Goal: Task Accomplishment & Management: Use online tool/utility

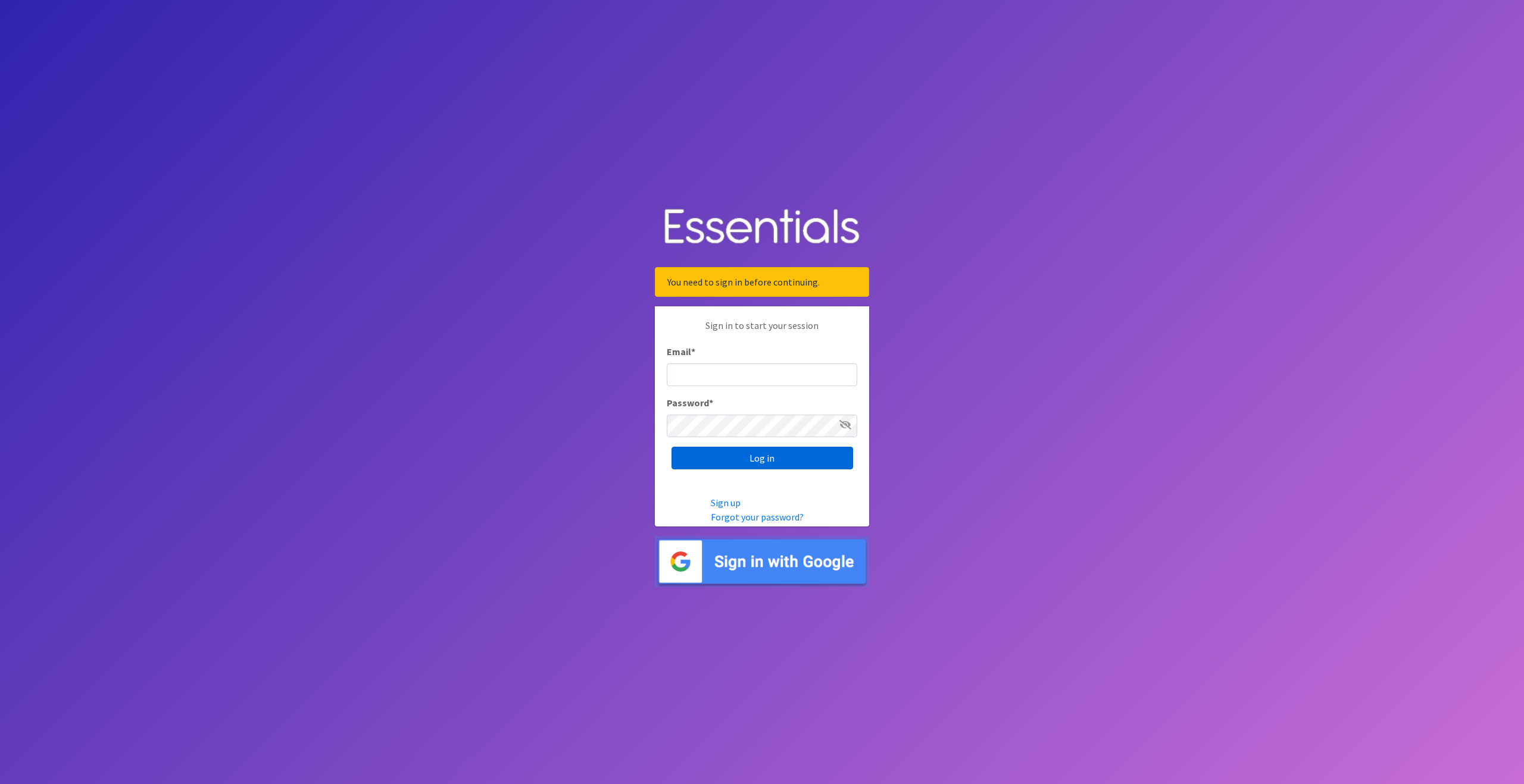
type input "outreach@carecollectiveswmi.org"
click at [762, 462] on input "Log in" at bounding box center [762, 458] width 181 height 23
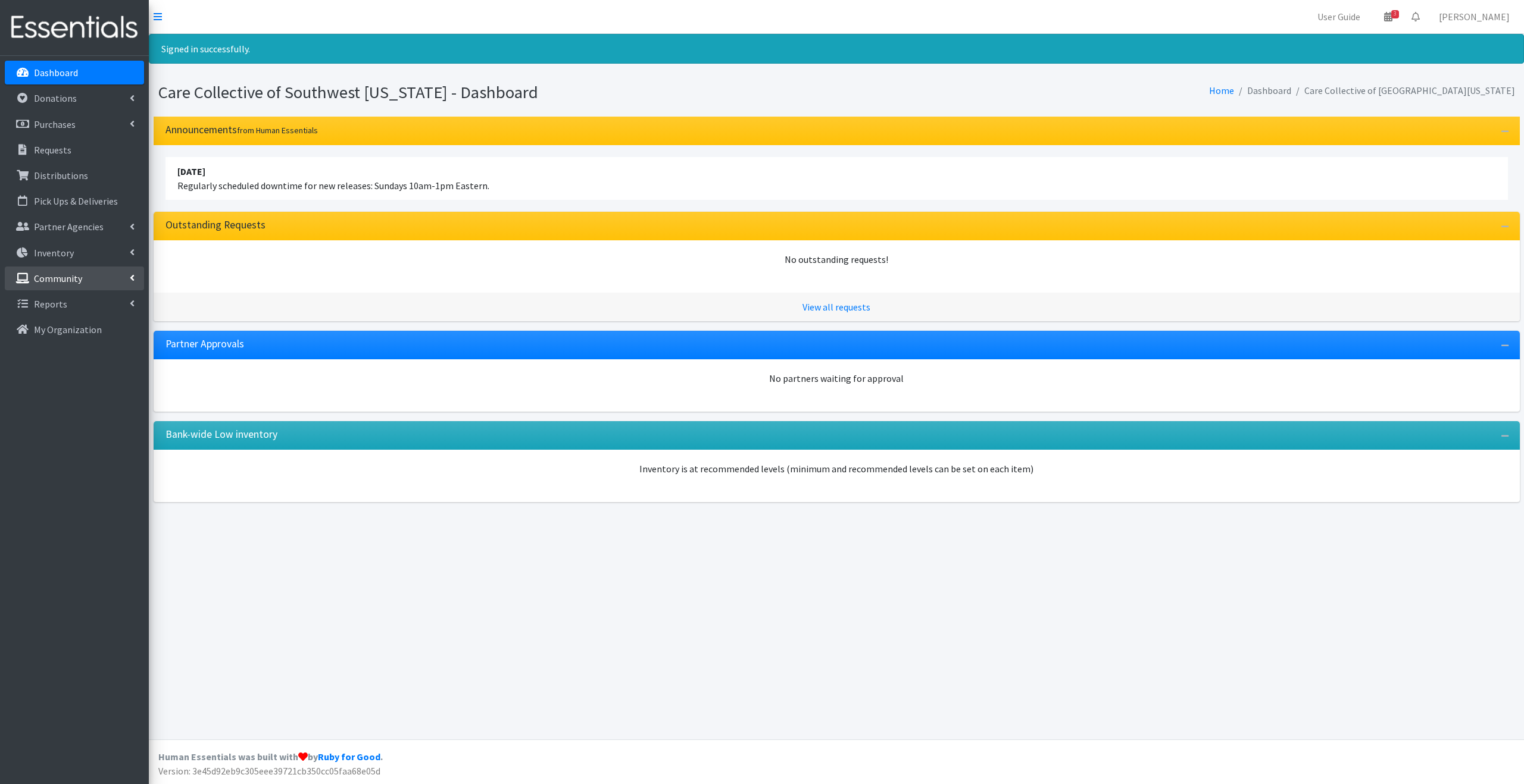
click at [103, 290] on li "Community Donation Sites Product Drives Product Drive Participants Manufacturer…" at bounding box center [75, 279] width 139 height 26
click at [101, 278] on link "Community" at bounding box center [75, 278] width 139 height 23
click at [83, 378] on link "Manufacturers" at bounding box center [75, 381] width 139 height 23
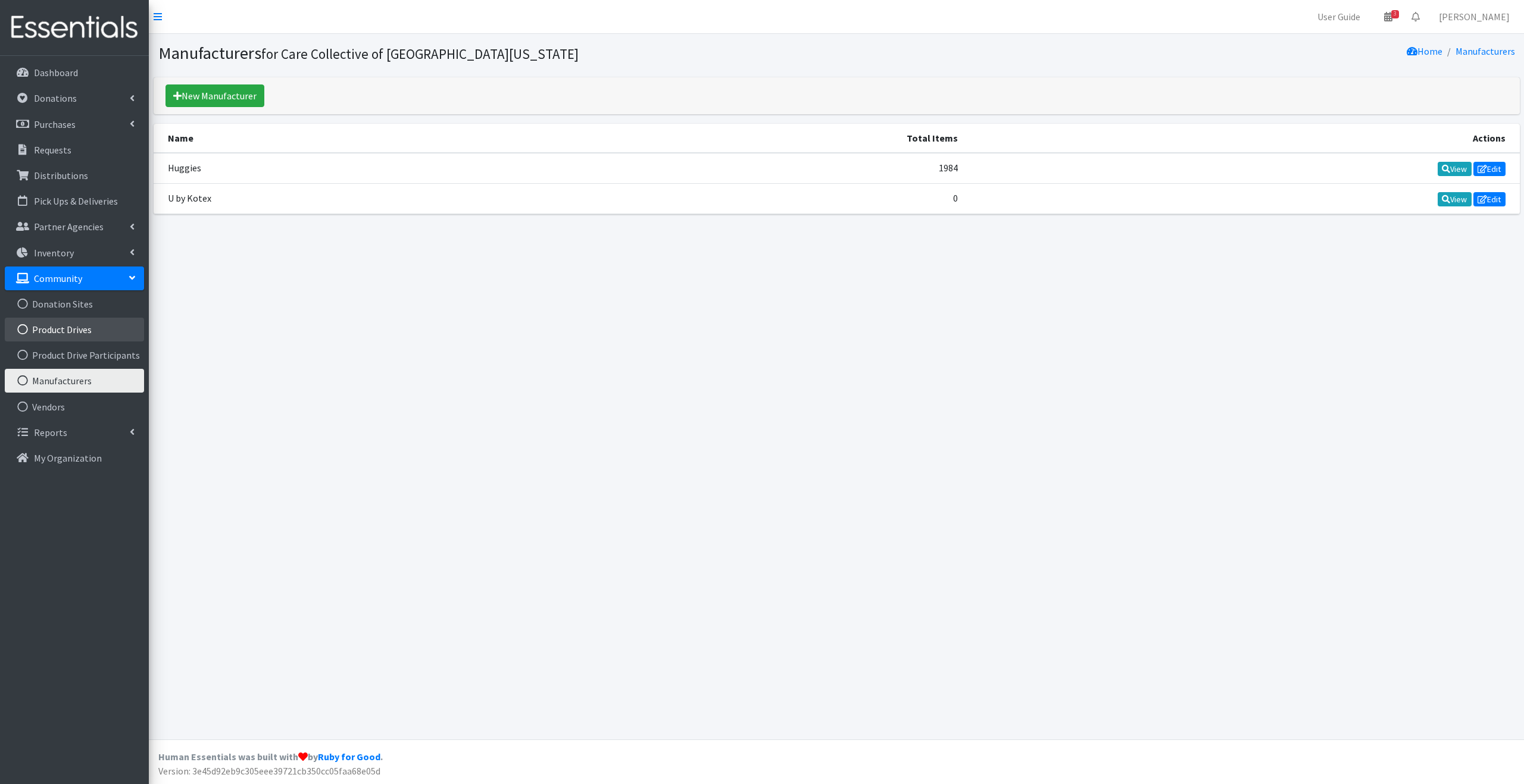
click at [87, 335] on link "Product Drives" at bounding box center [75, 330] width 139 height 23
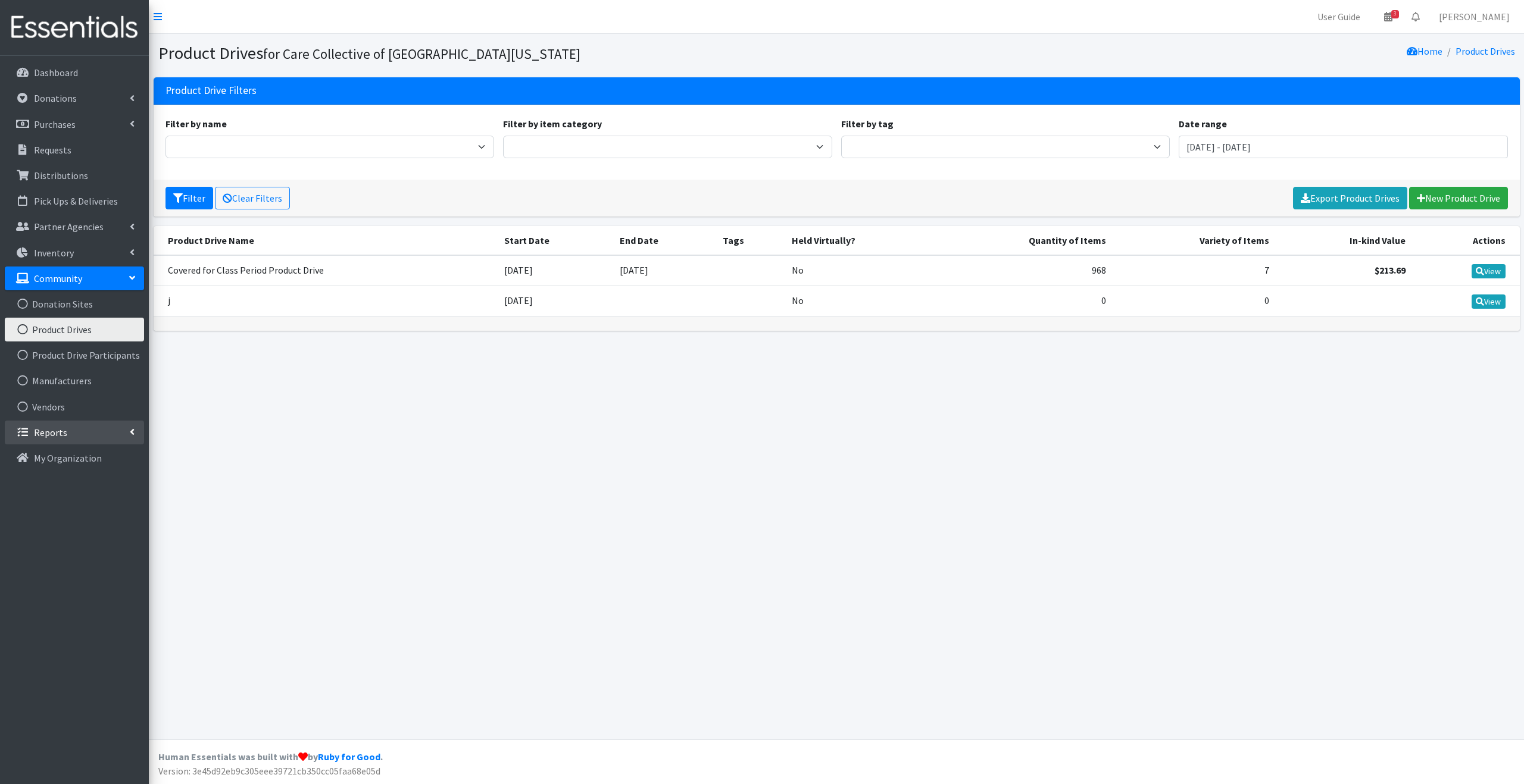
click at [119, 439] on link "Reports" at bounding box center [75, 433] width 139 height 23
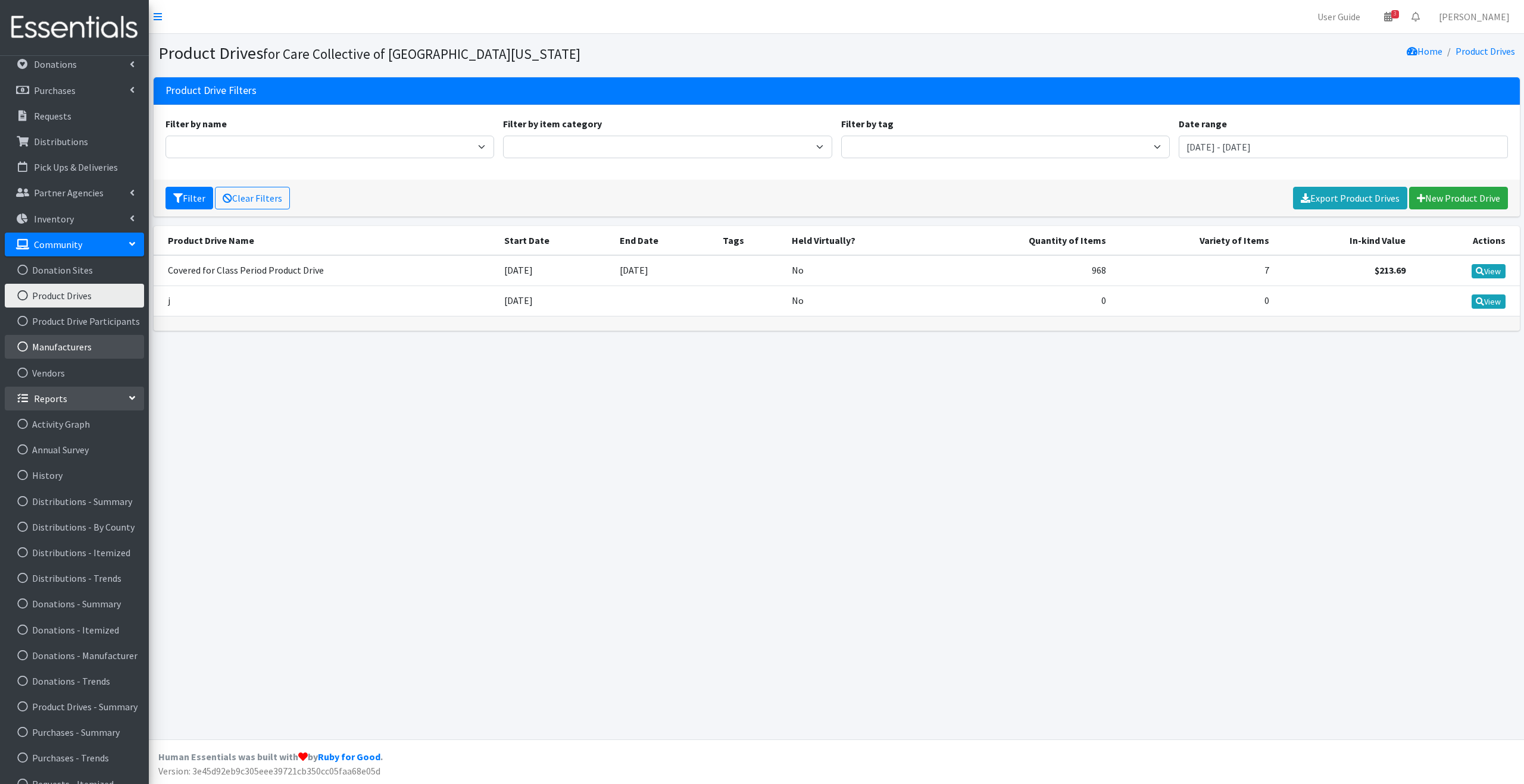
scroll to position [51, 0]
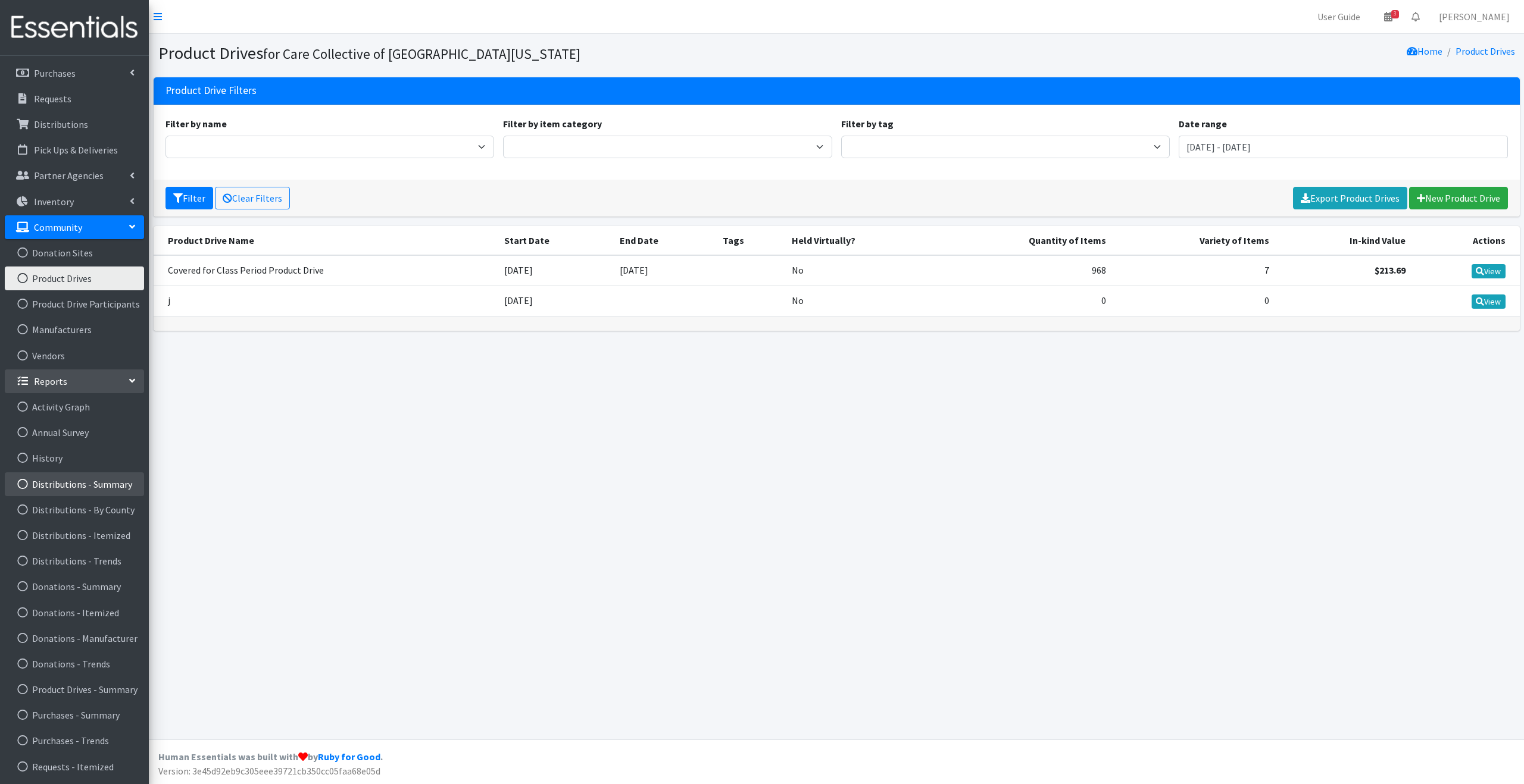
click at [87, 491] on link "Distributions - Summary" at bounding box center [75, 484] width 139 height 23
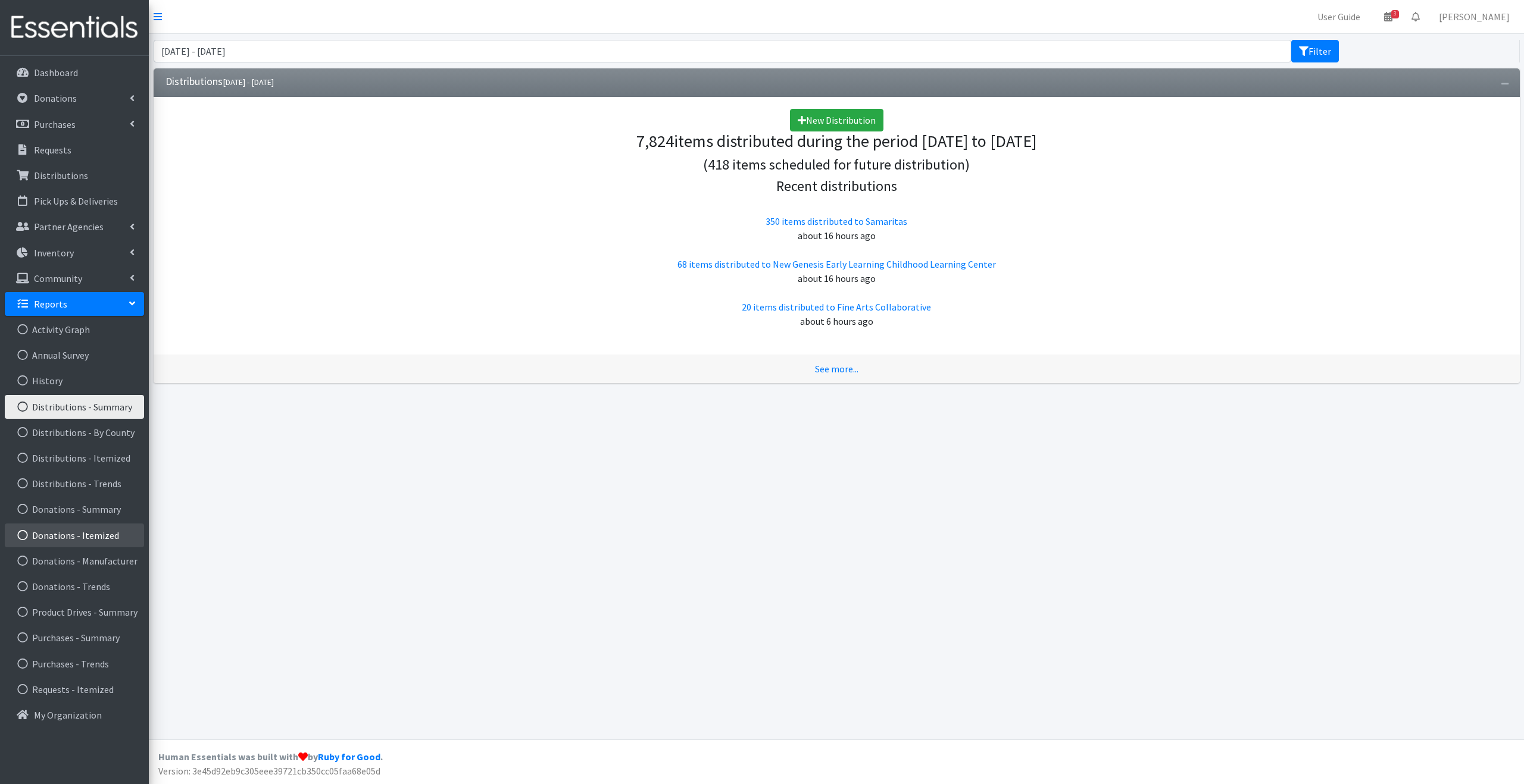
click at [107, 527] on link "Donations - Itemized" at bounding box center [75, 535] width 139 height 23
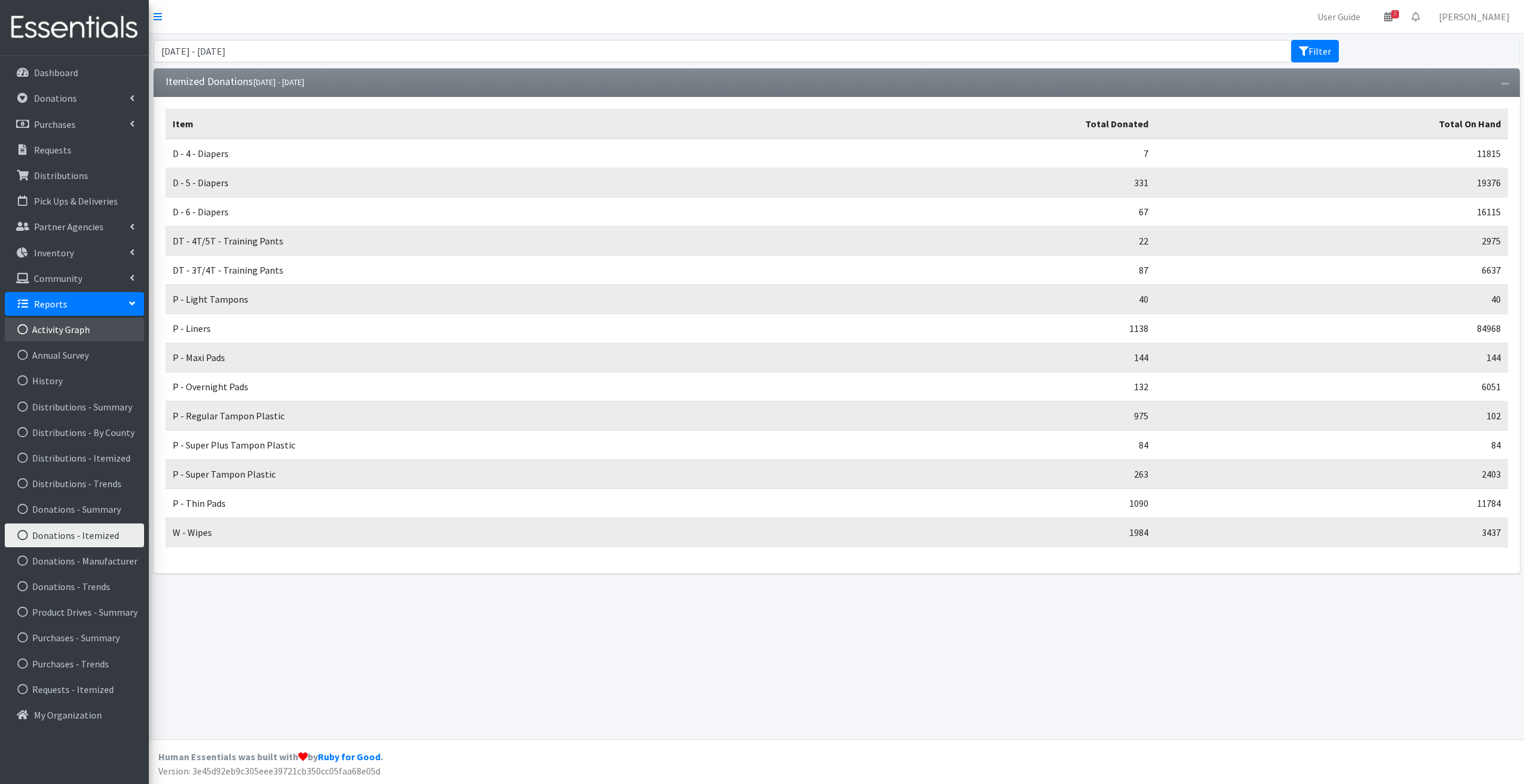
click at [96, 331] on link "Activity Graph" at bounding box center [75, 330] width 139 height 23
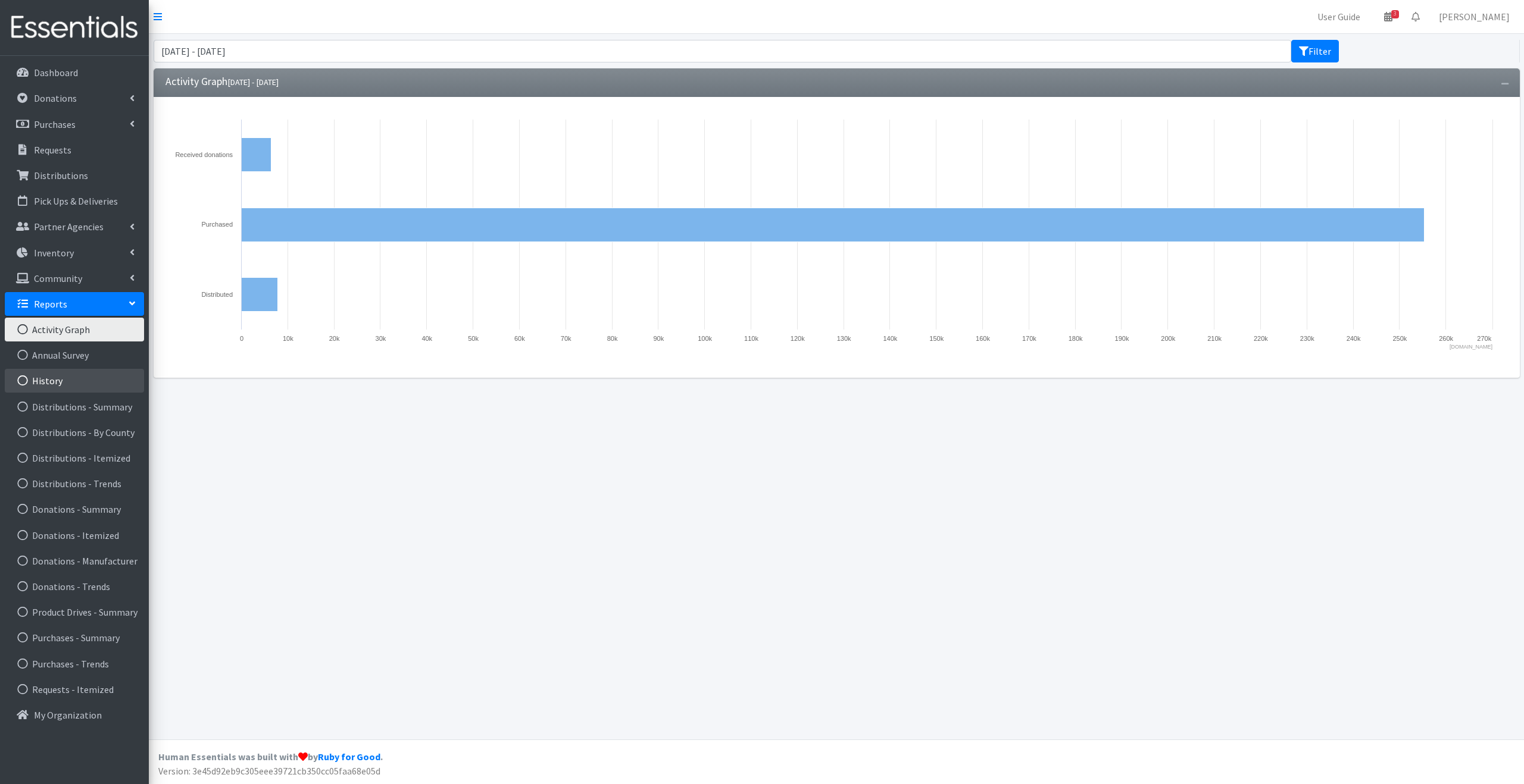
click at [97, 380] on link "History" at bounding box center [75, 381] width 139 height 23
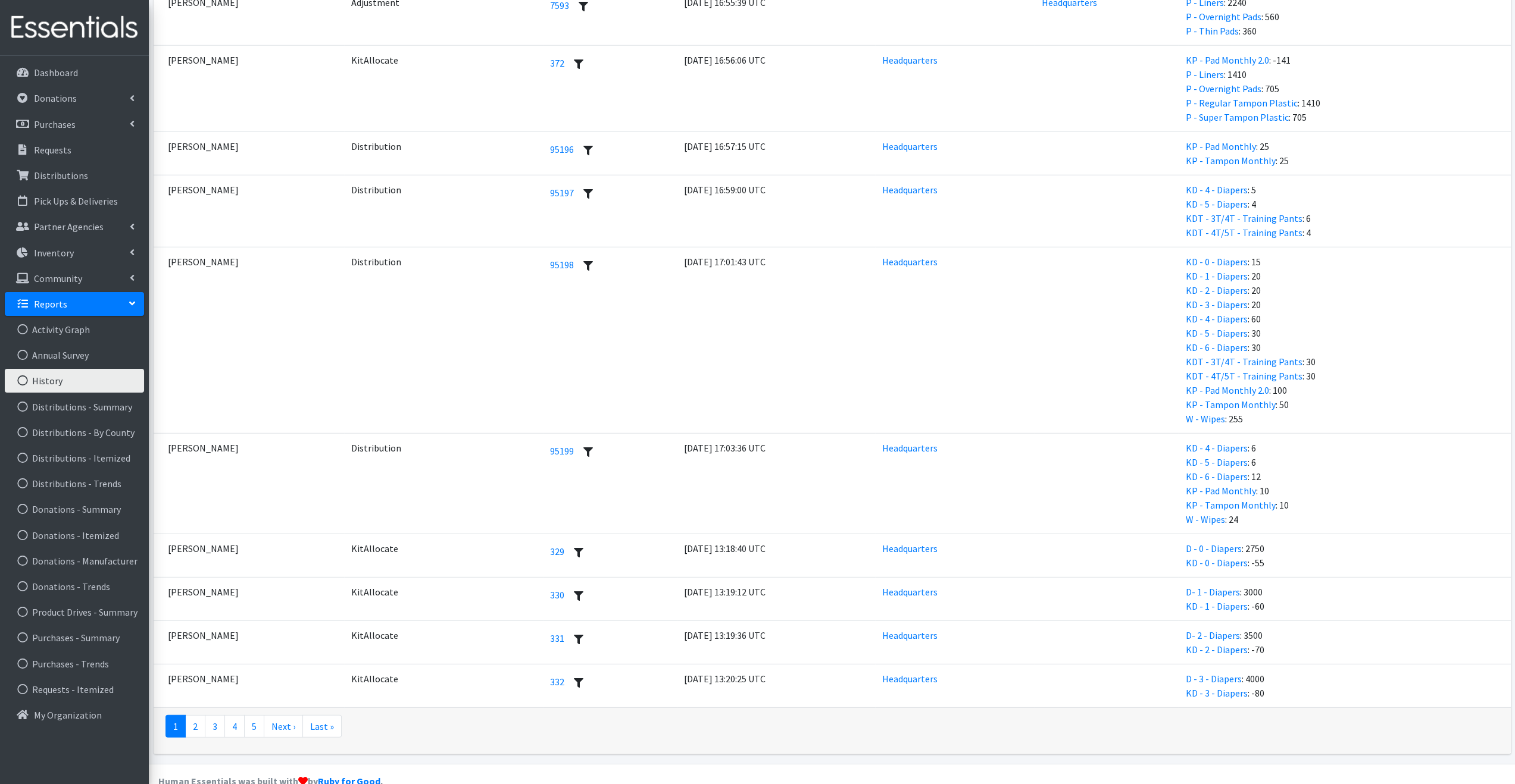
scroll to position [3129, 0]
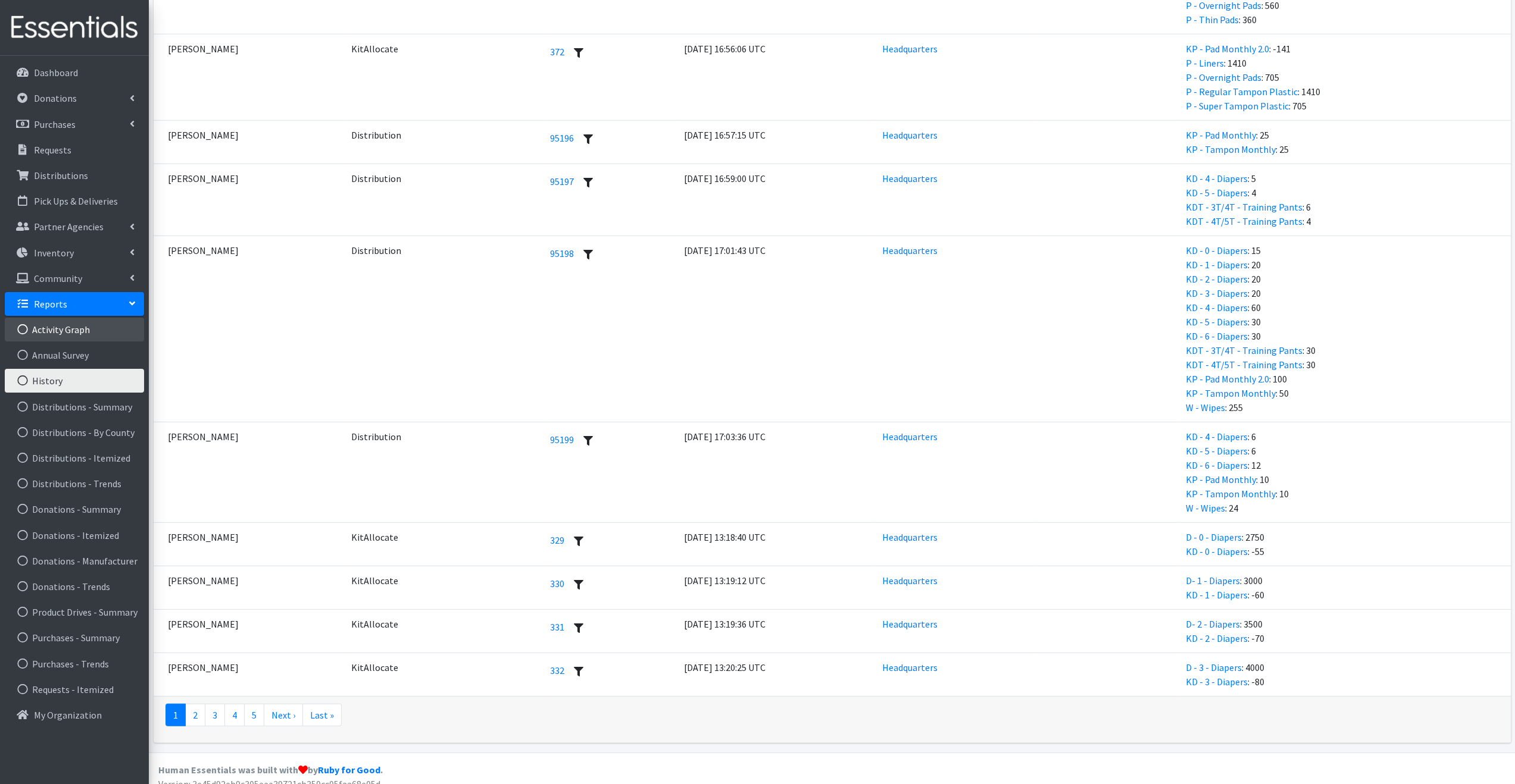
click at [63, 339] on link "Activity Graph" at bounding box center [75, 330] width 139 height 23
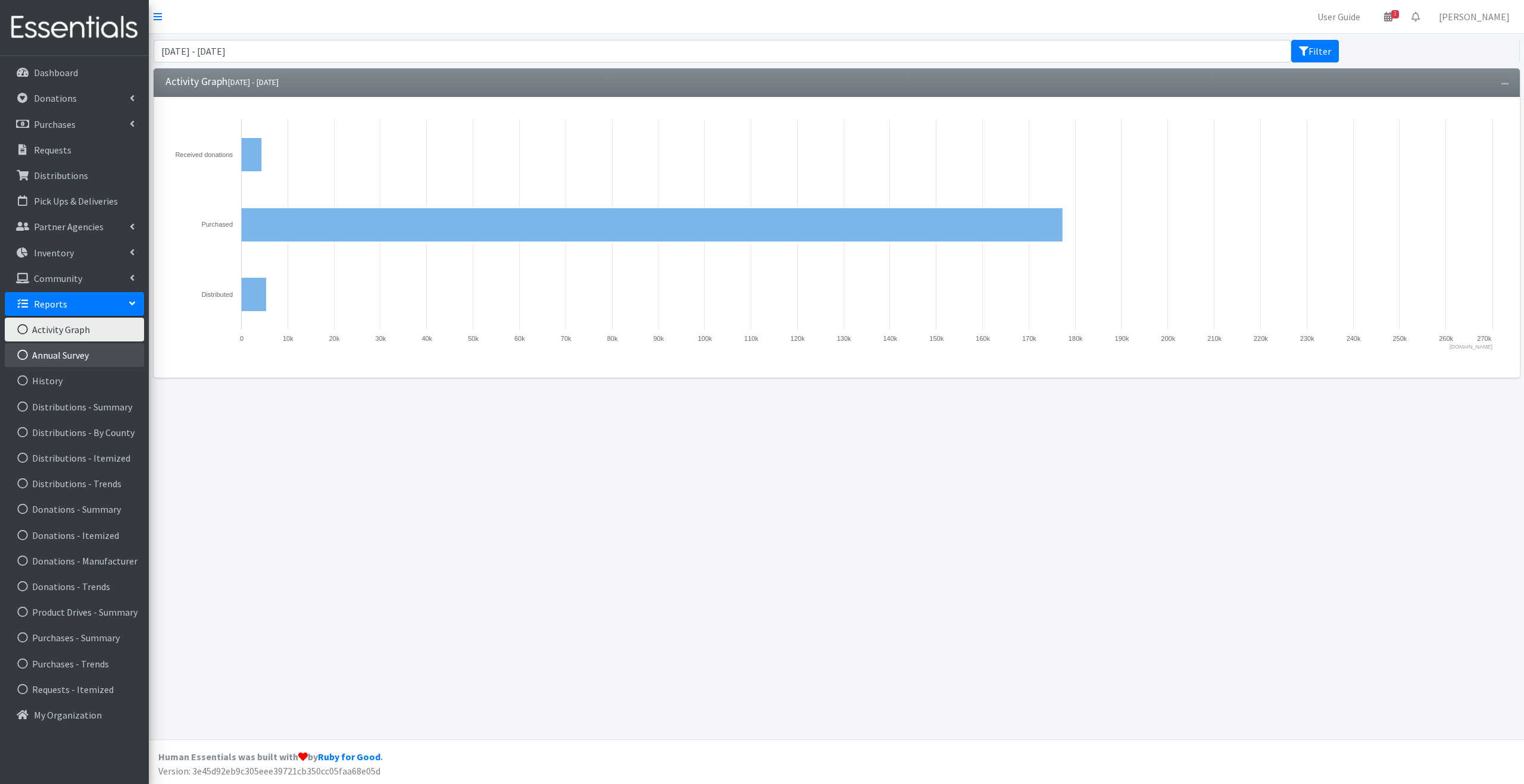
click at [70, 351] on link "Annual Survey" at bounding box center [75, 355] width 139 height 23
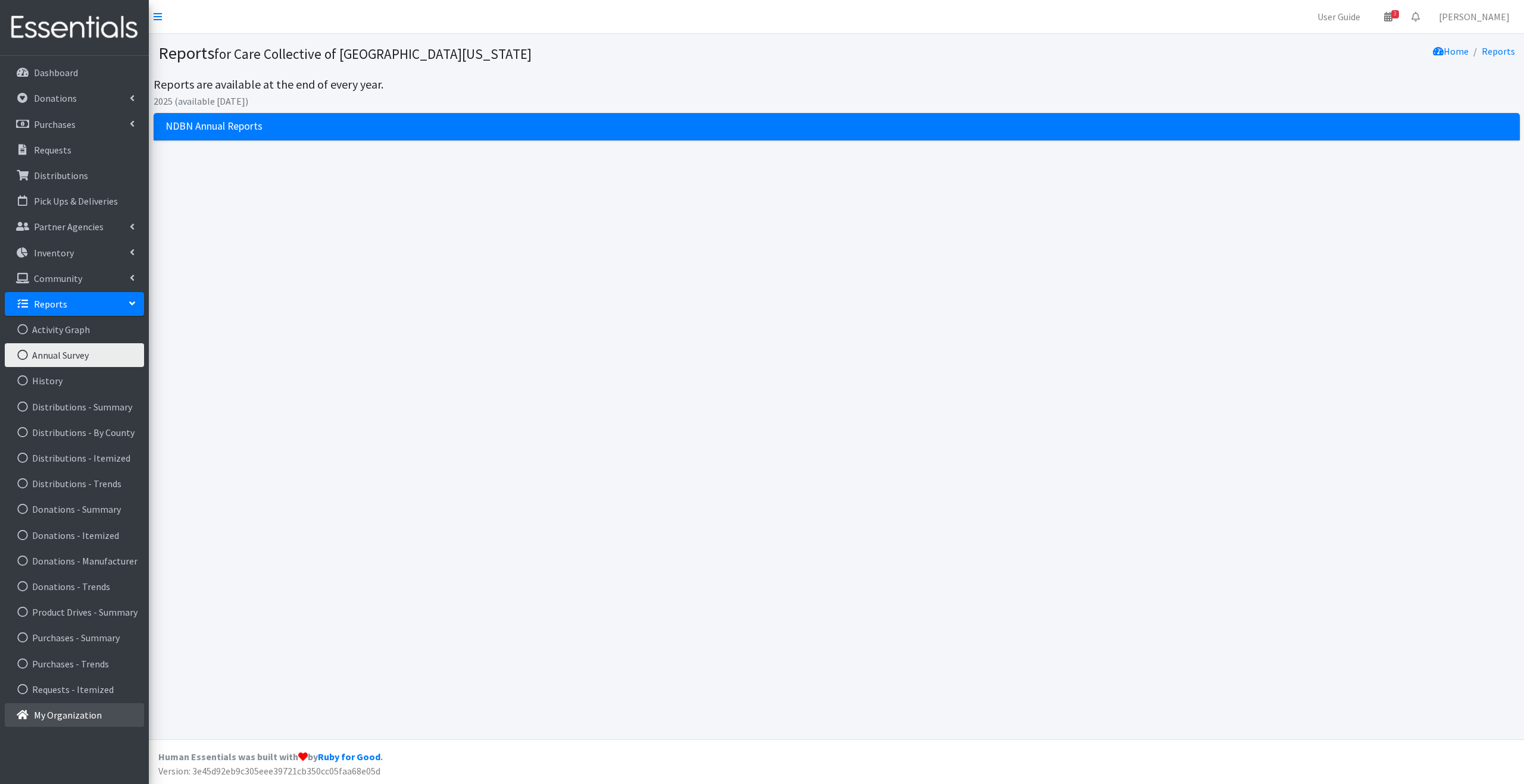
click at [91, 712] on p "My Organization" at bounding box center [67, 715] width 68 height 12
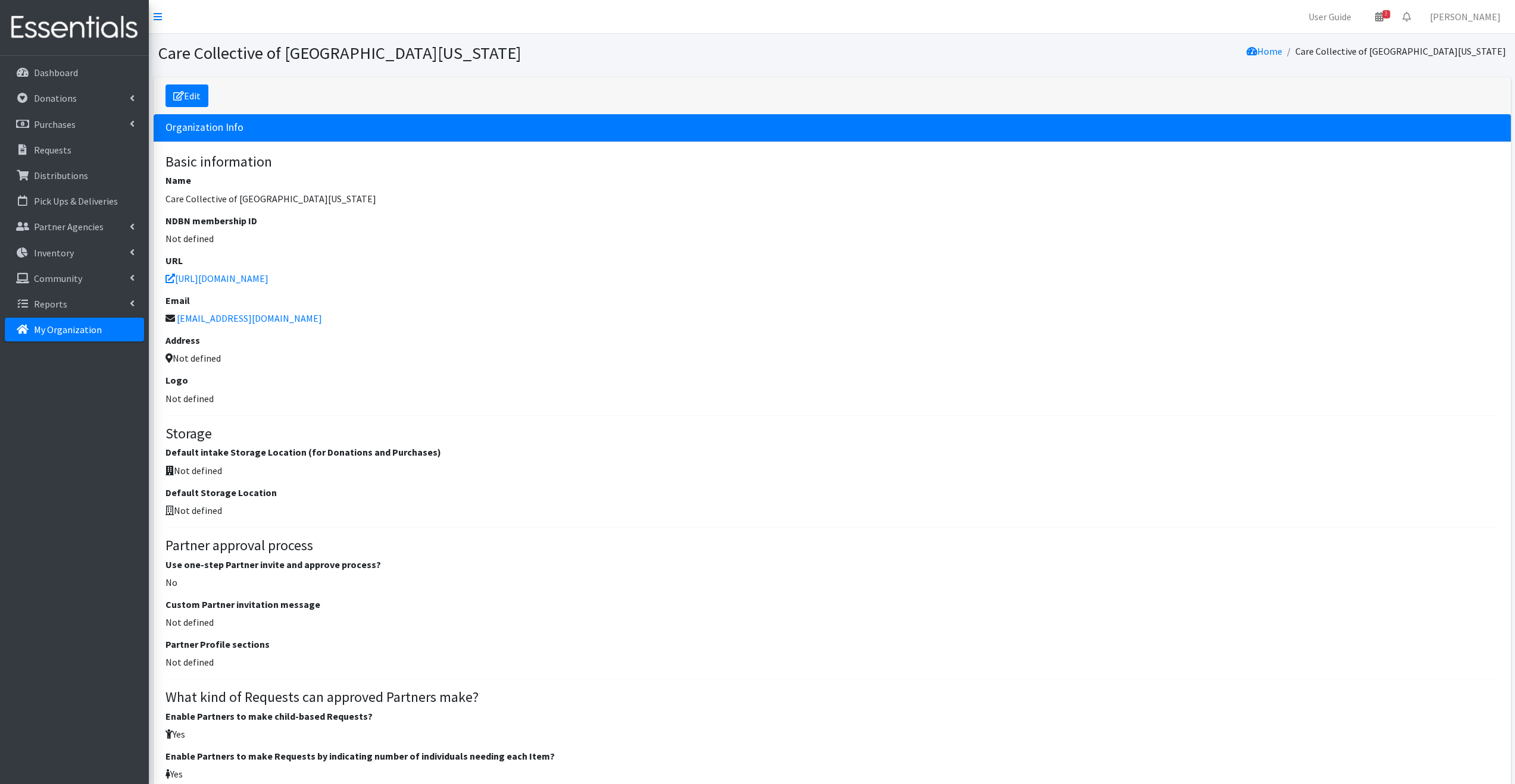
click at [50, 31] on img at bounding box center [75, 28] width 139 height 40
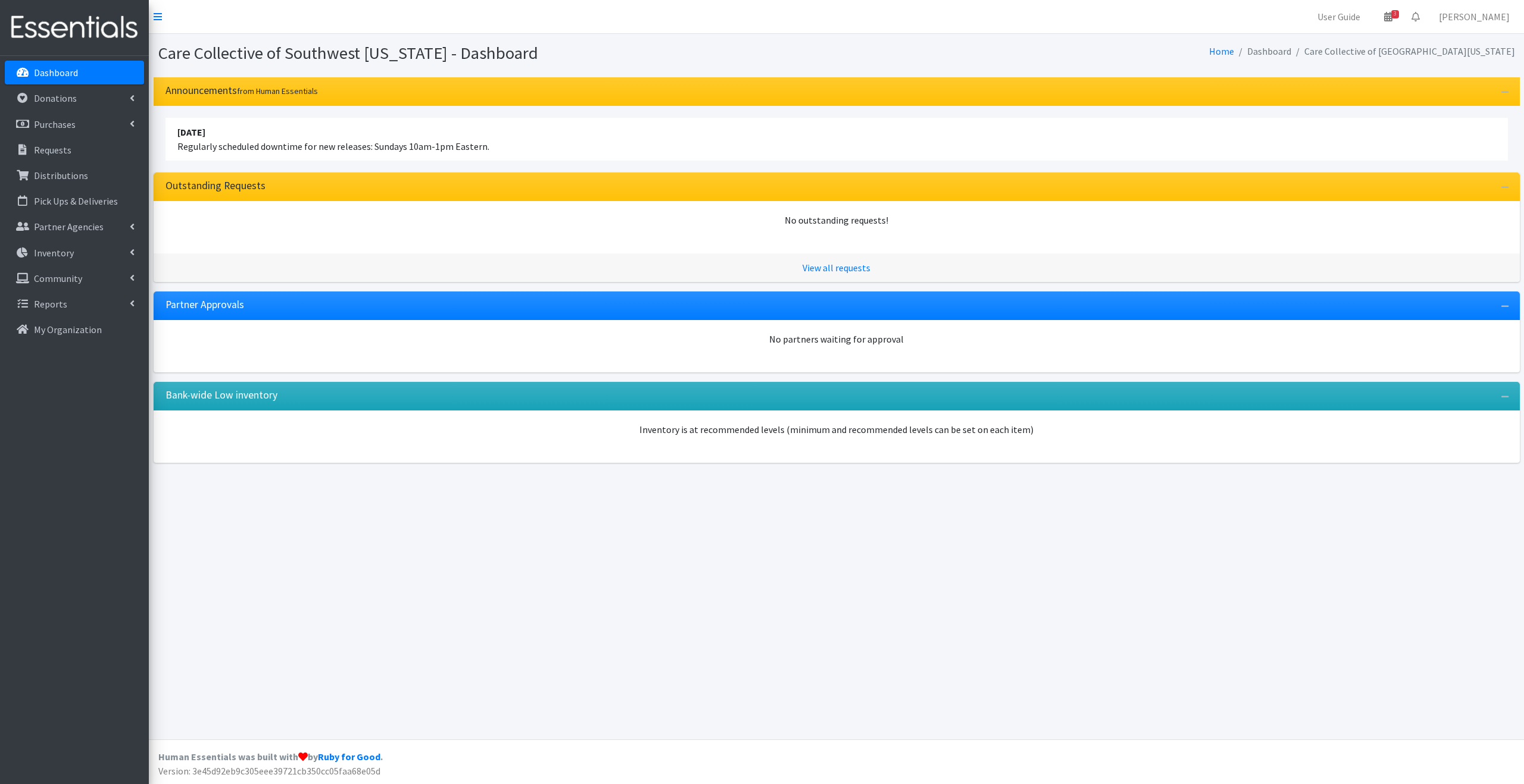
click at [492, 556] on div "Care Collective of Southwest [US_STATE] - Dashboard Home Dashboard Care Collect…" at bounding box center [835, 387] width 1375 height 706
click at [102, 248] on link "Inventory" at bounding box center [75, 252] width 139 height 23
click at [89, 280] on link "Items & Inventory" at bounding box center [75, 278] width 139 height 23
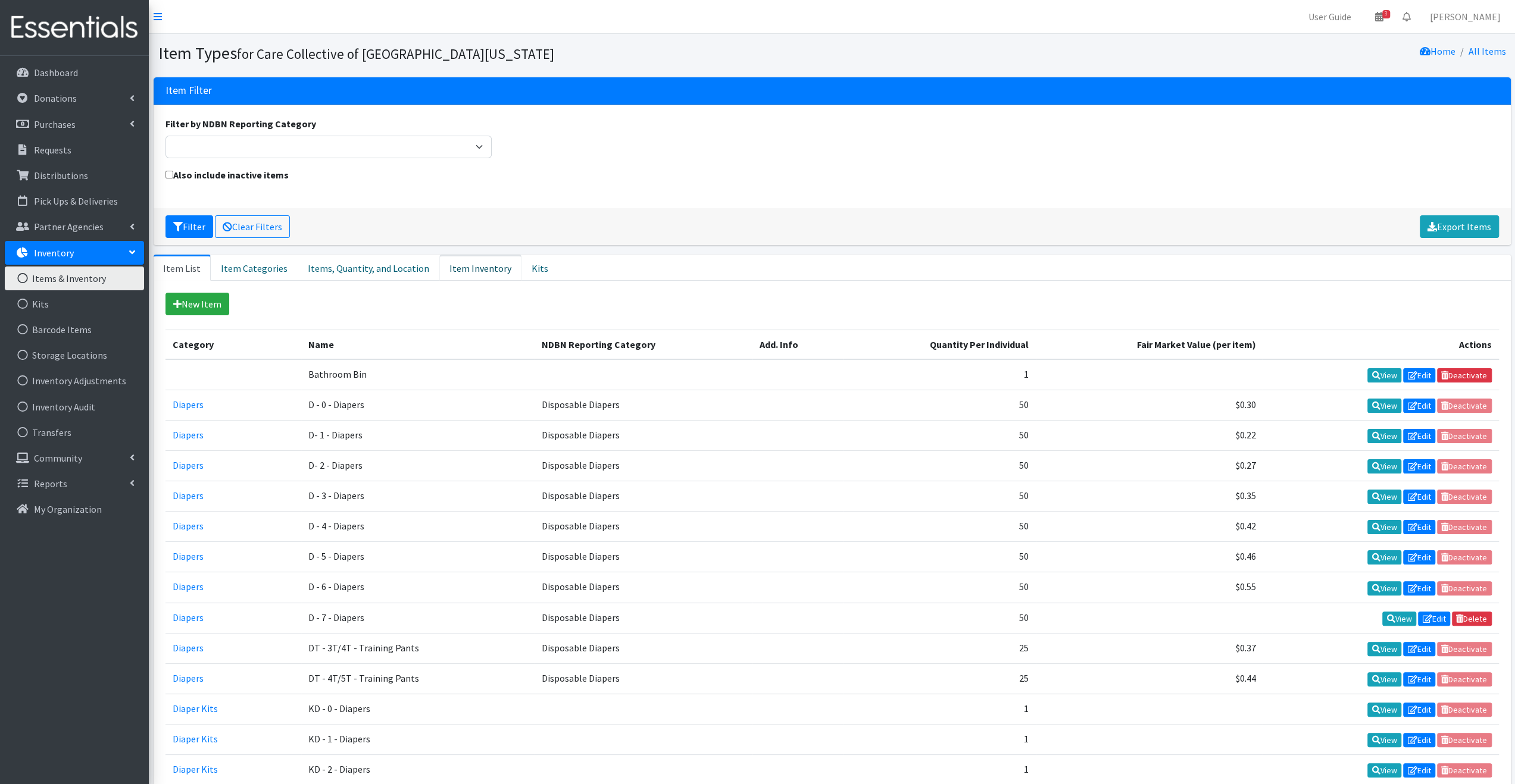
click at [440, 262] on link "Item Inventory" at bounding box center [481, 267] width 82 height 26
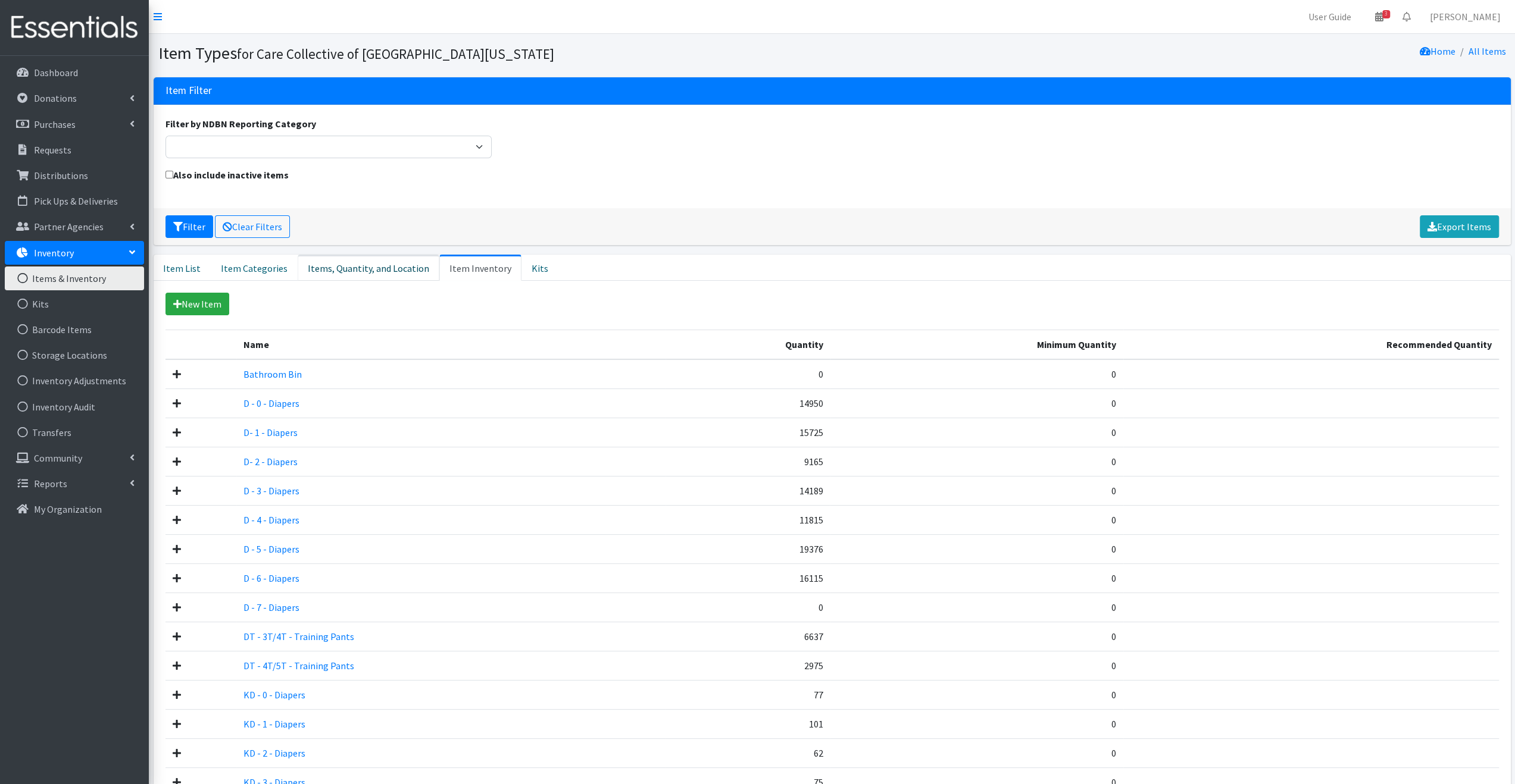
click at [393, 262] on link "Items, Quantity, and Location" at bounding box center [368, 267] width 142 height 26
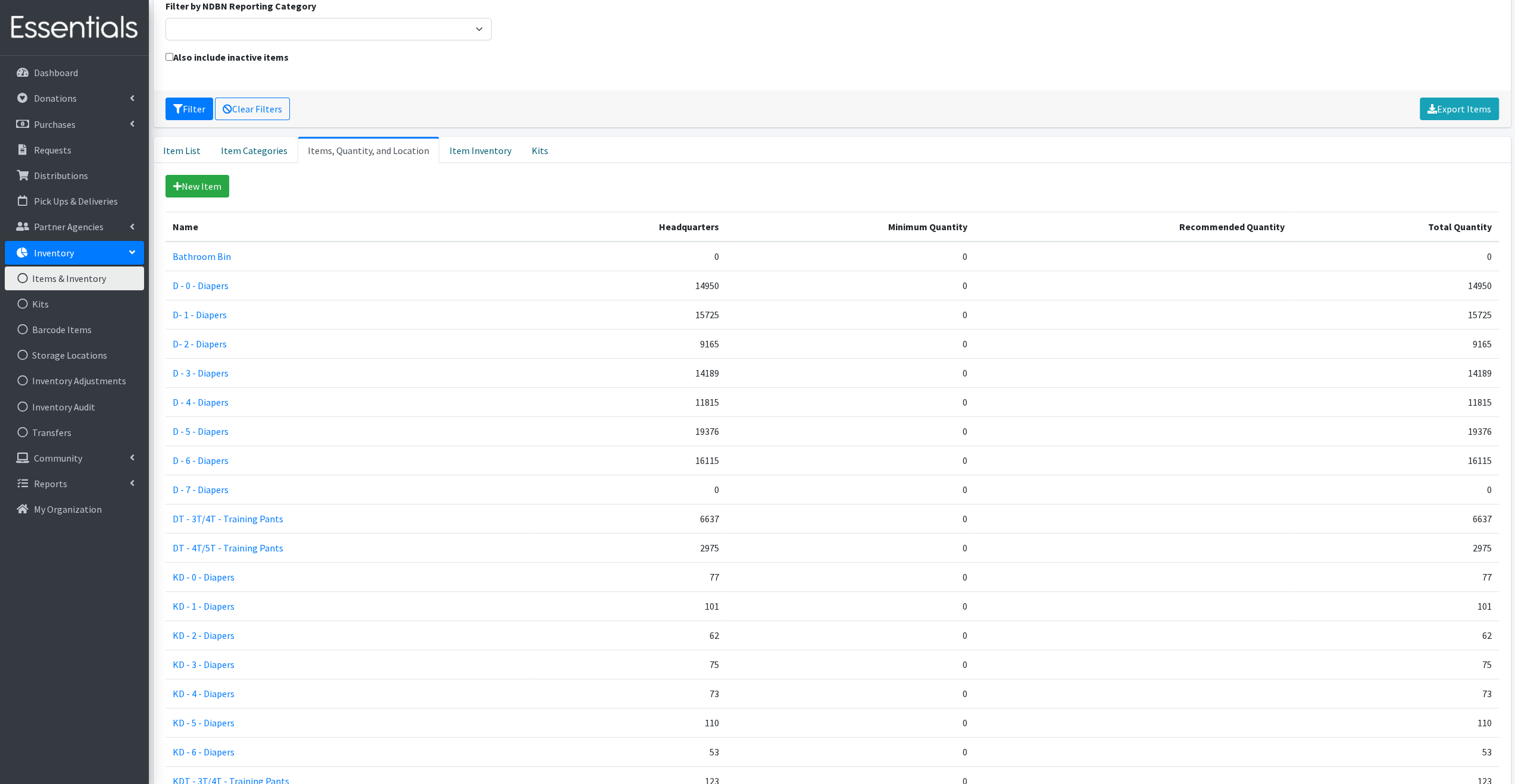
scroll to position [238, 0]
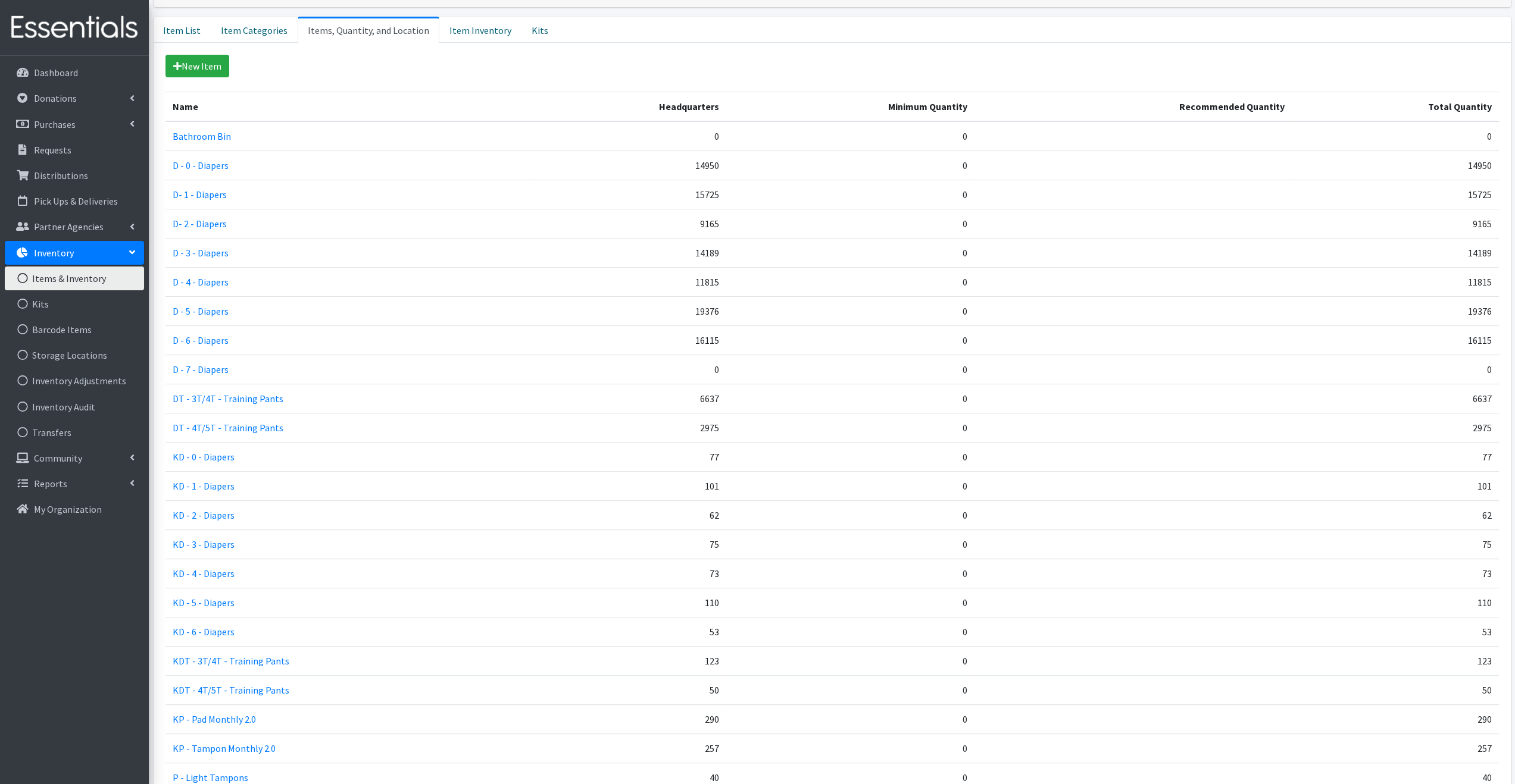
click at [126, 251] on link "Inventory" at bounding box center [75, 252] width 139 height 23
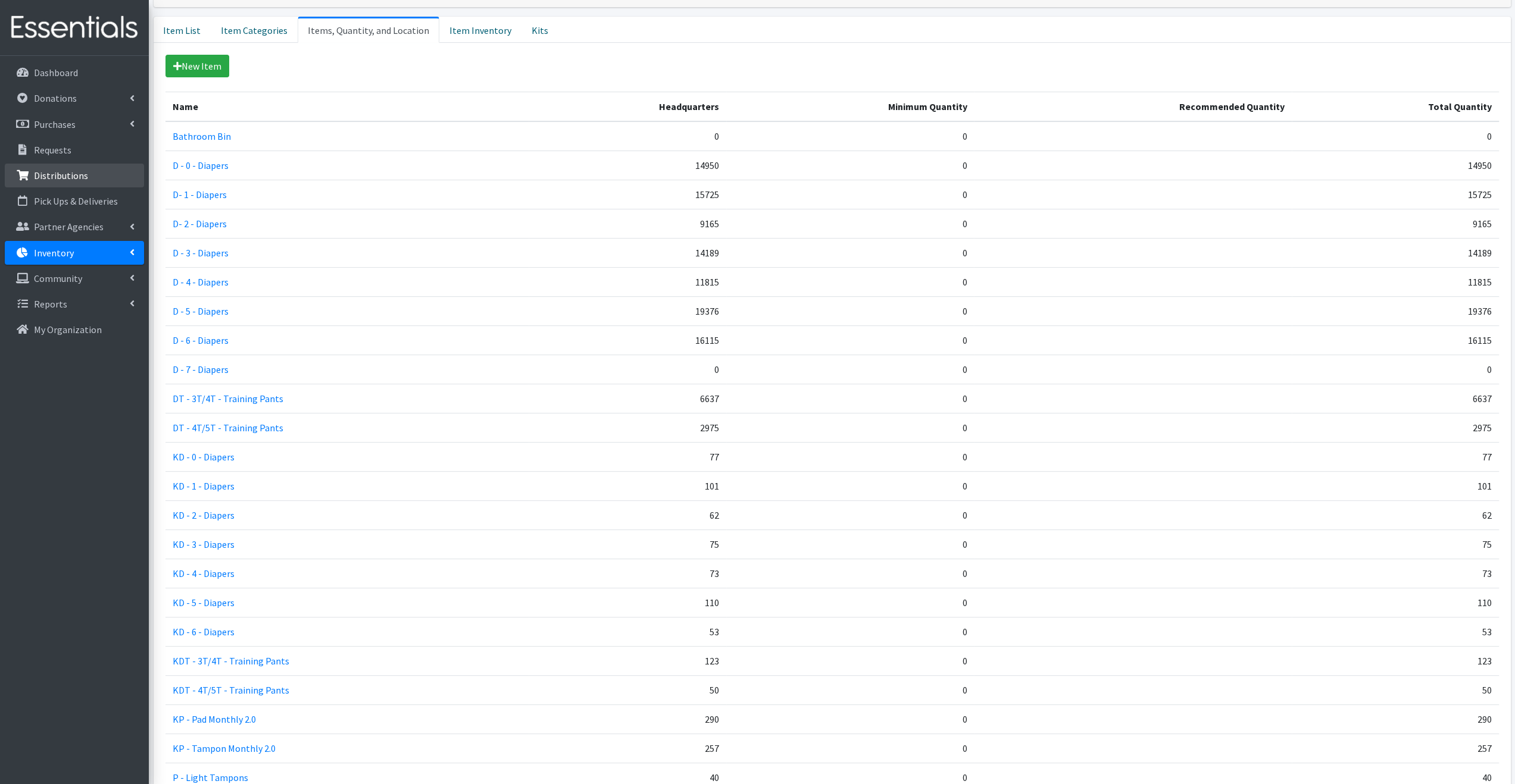
click at [102, 169] on link "Distributions" at bounding box center [75, 175] width 139 height 23
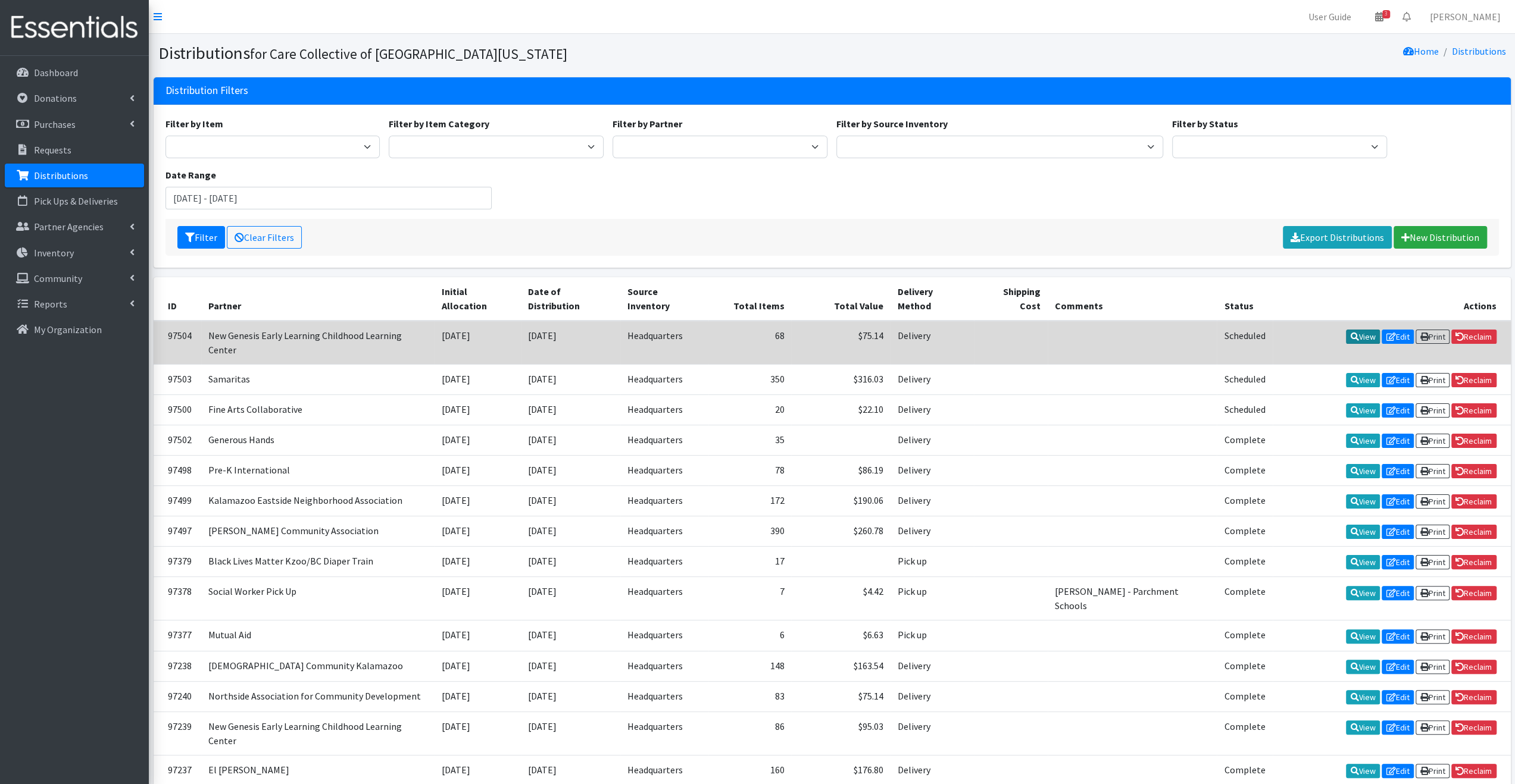
click at [1356, 330] on link "View" at bounding box center [1362, 336] width 34 height 14
click at [1387, 333] on icon at bounding box center [1391, 337] width 9 height 8
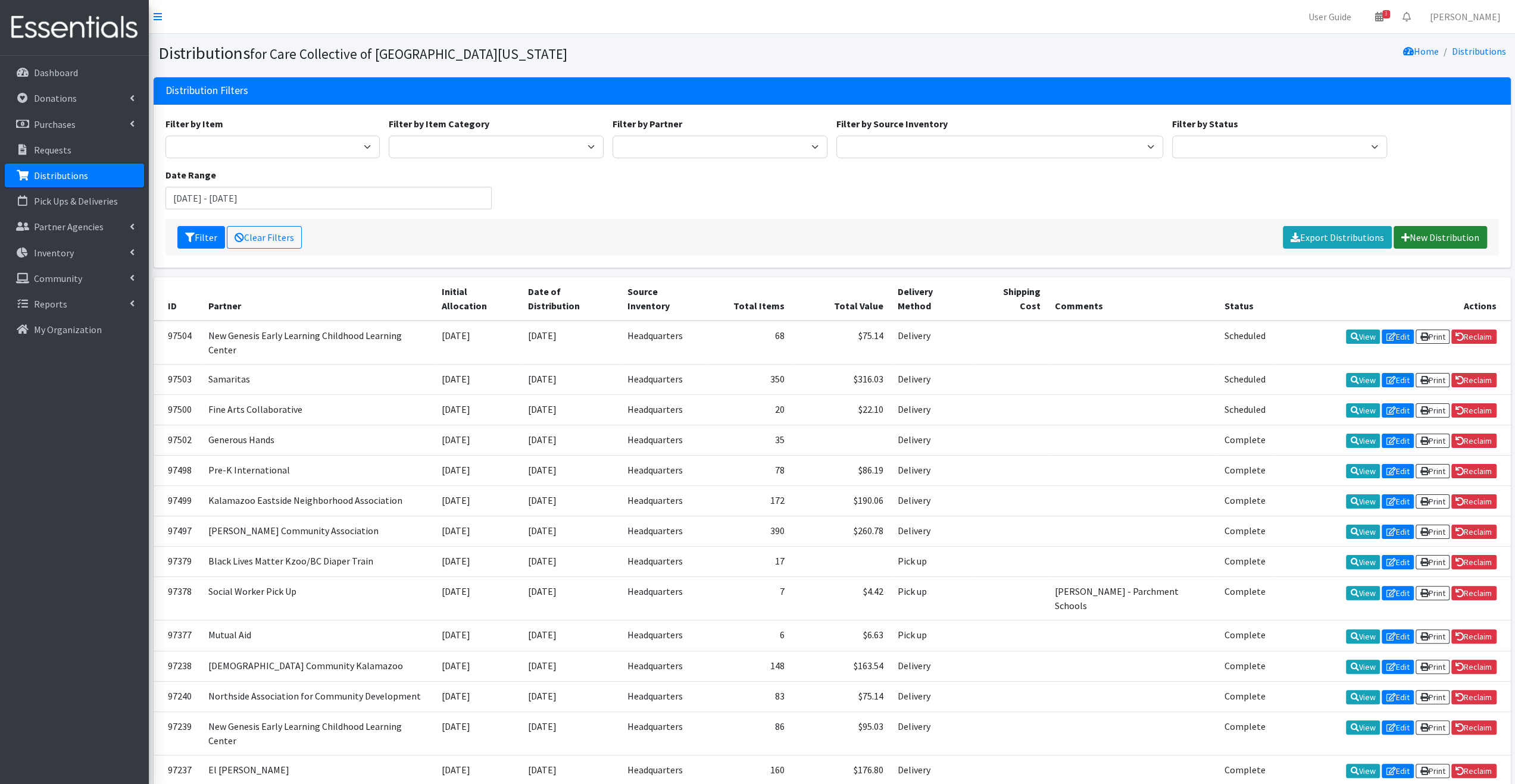
click at [1429, 237] on link "New Distribution" at bounding box center [1440, 237] width 93 height 23
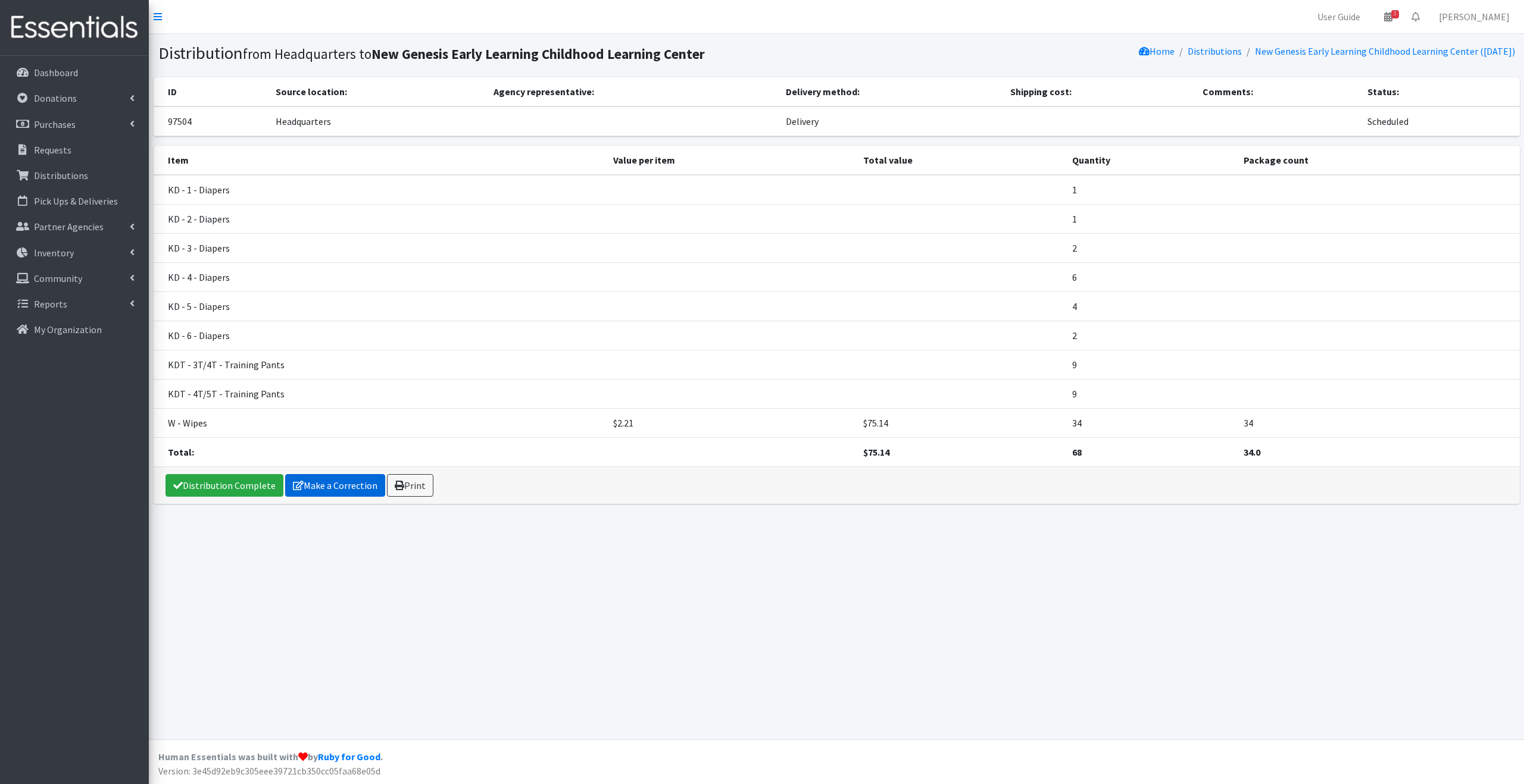
click at [344, 475] on link "Make a Correction" at bounding box center [335, 485] width 100 height 23
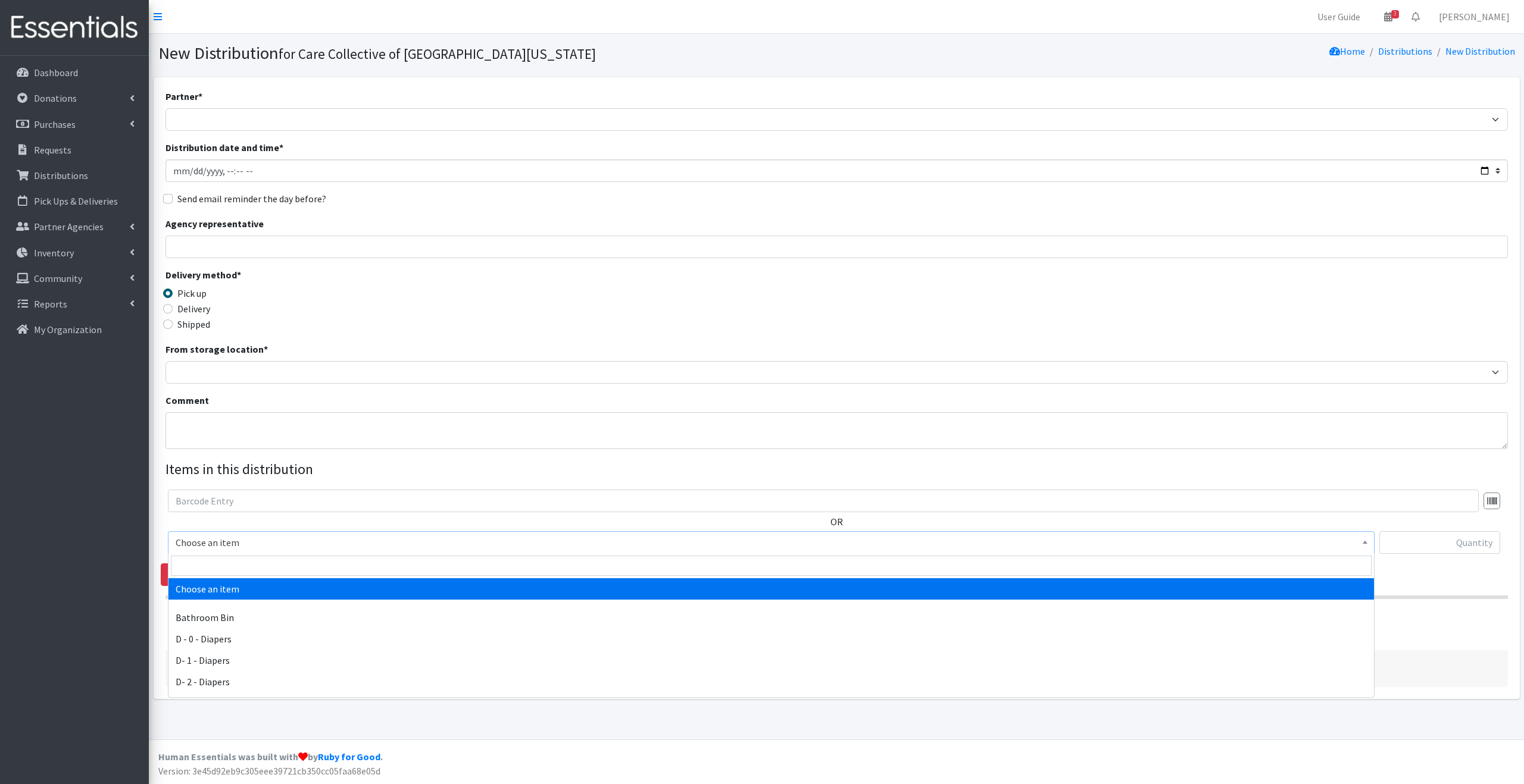
click at [486, 544] on span "Choose an item" at bounding box center [771, 543] width 1191 height 17
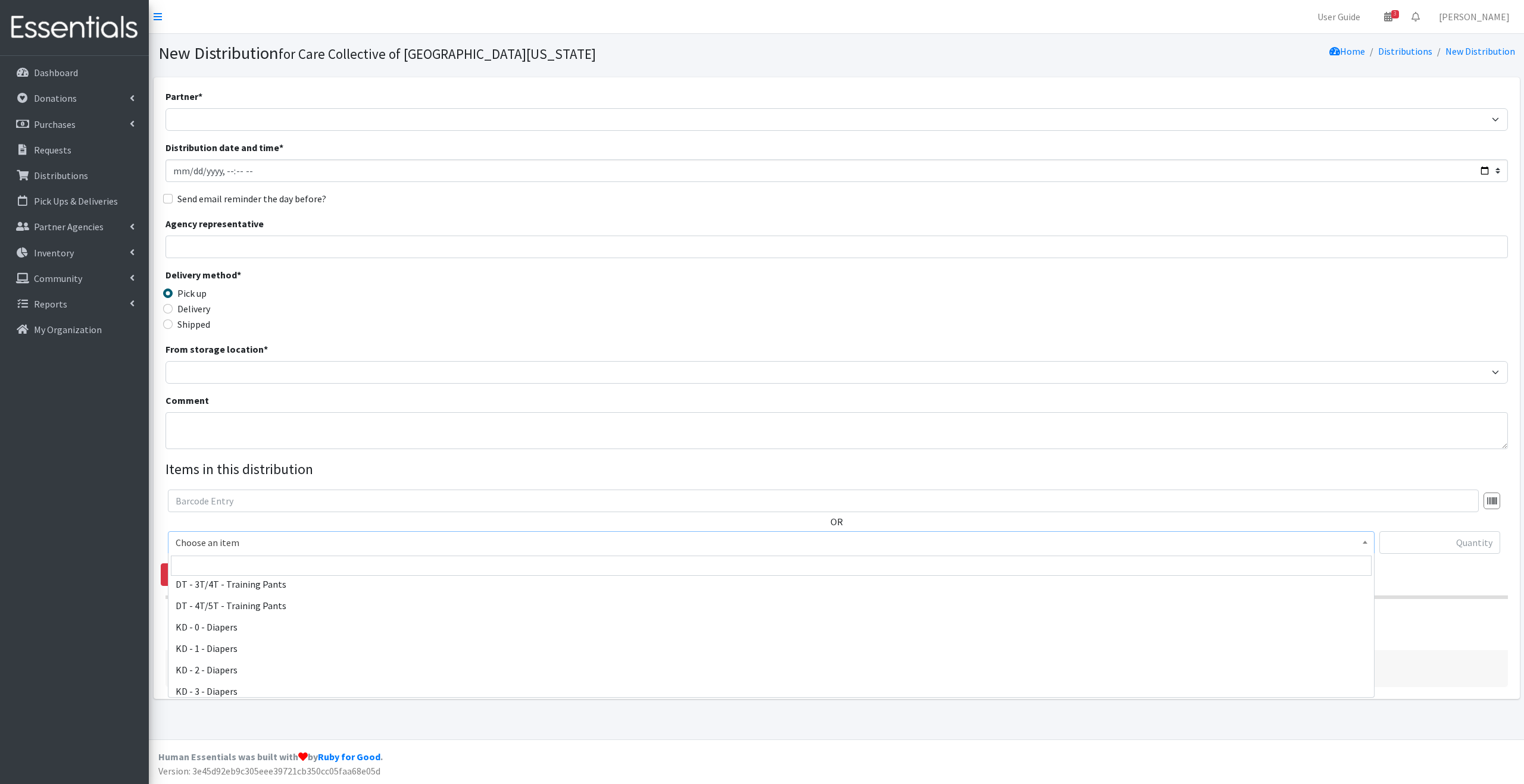
scroll to position [238, 0]
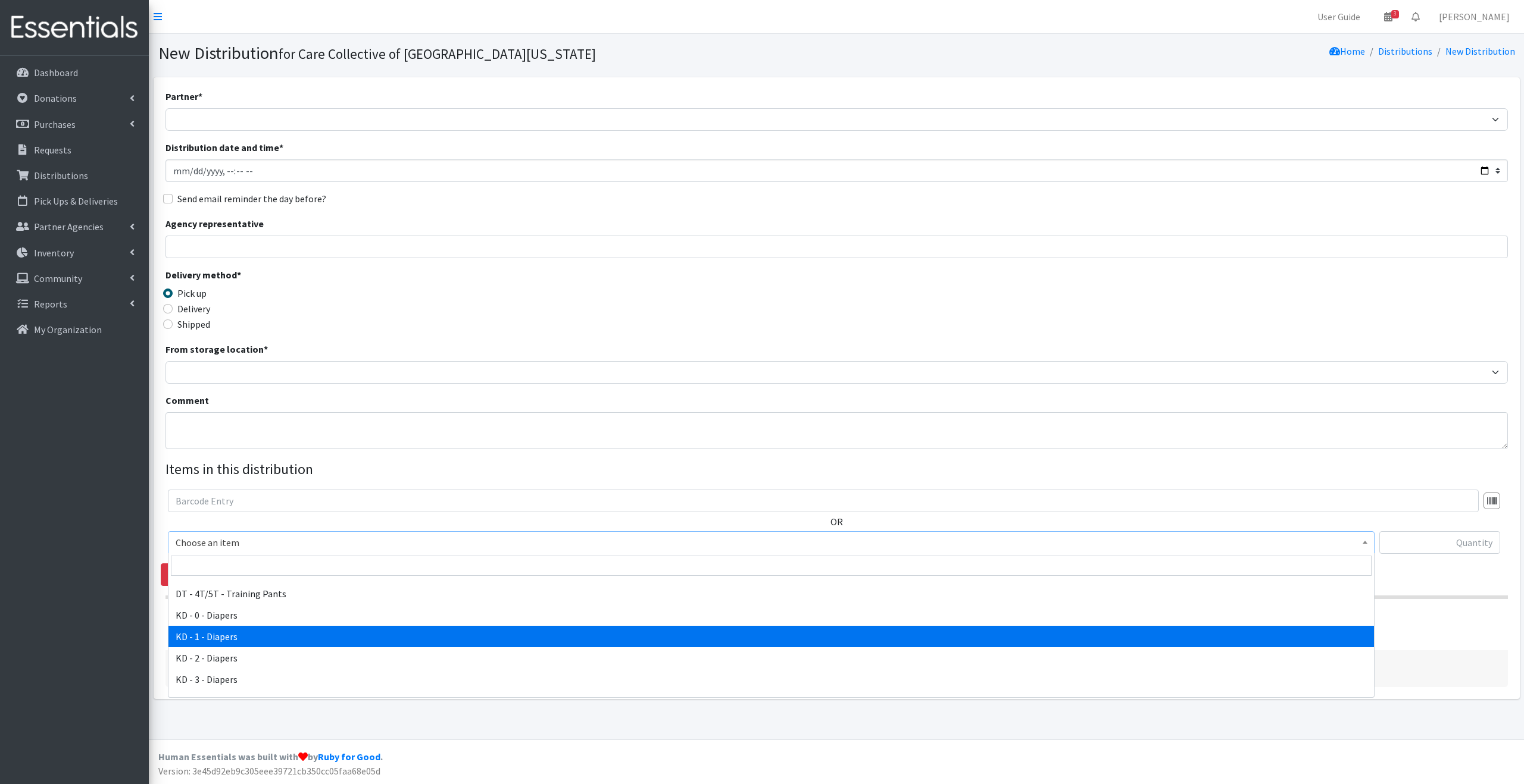
select select "15497"
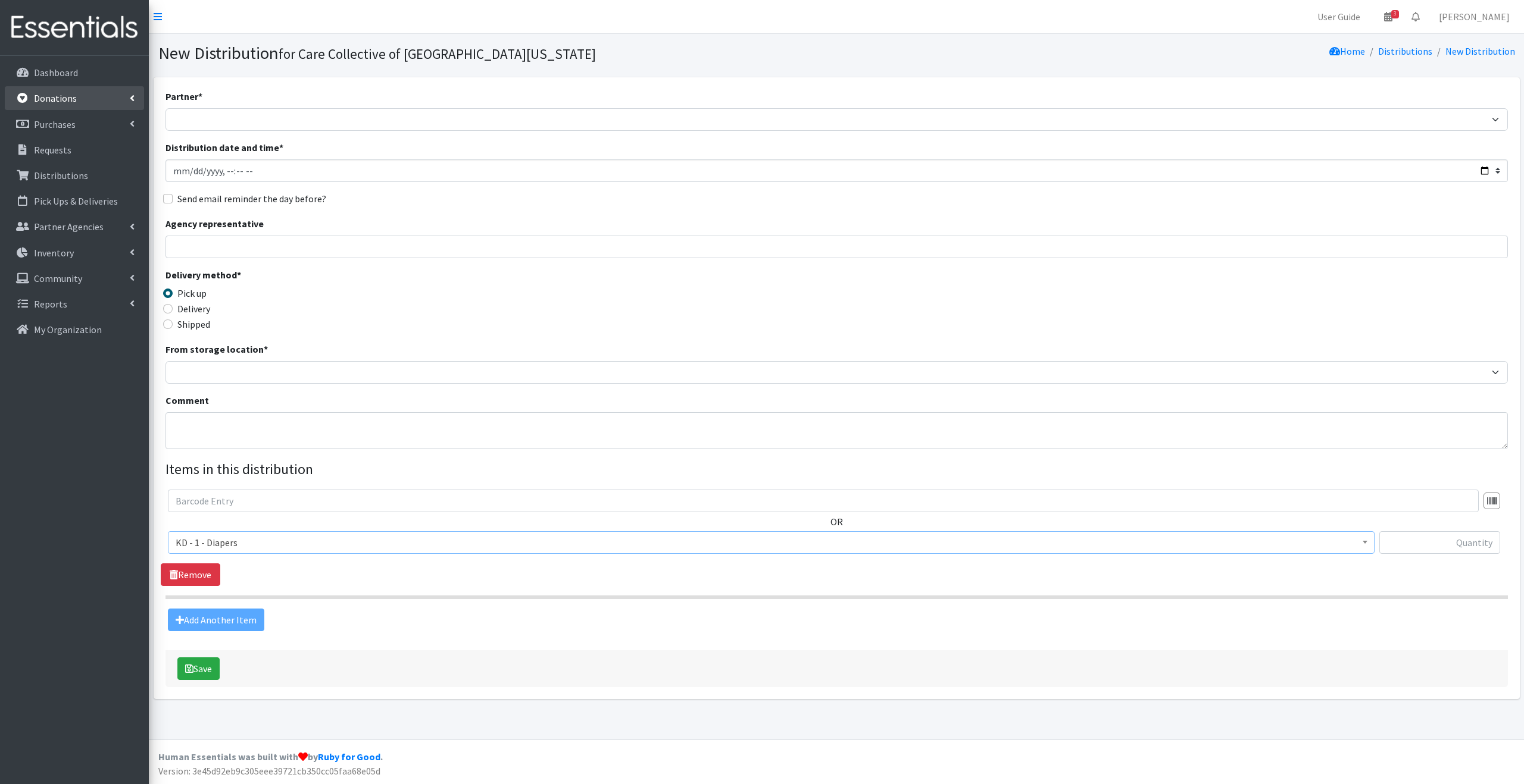
click at [103, 103] on link "Donations" at bounding box center [75, 98] width 139 height 23
